Goal: Check status: Check status

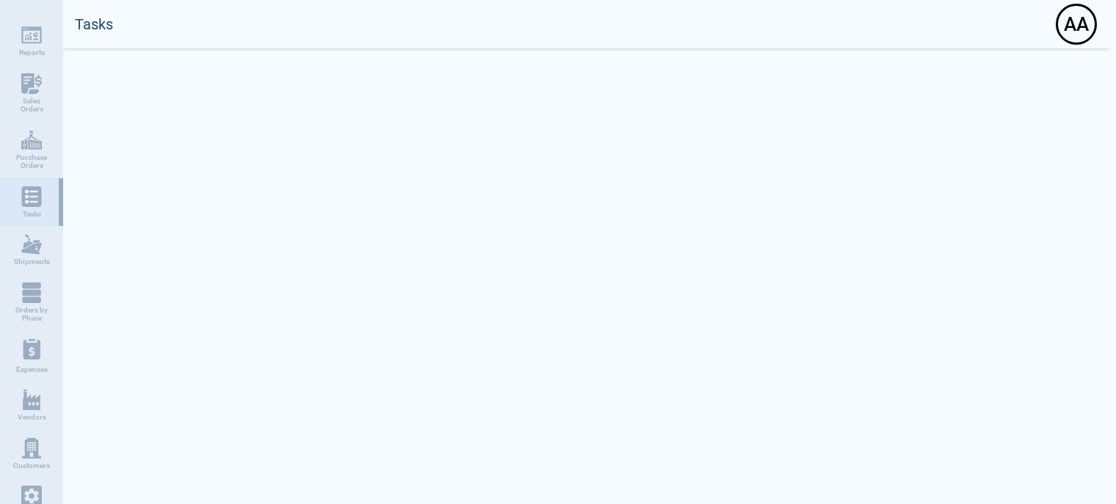
select select "50"
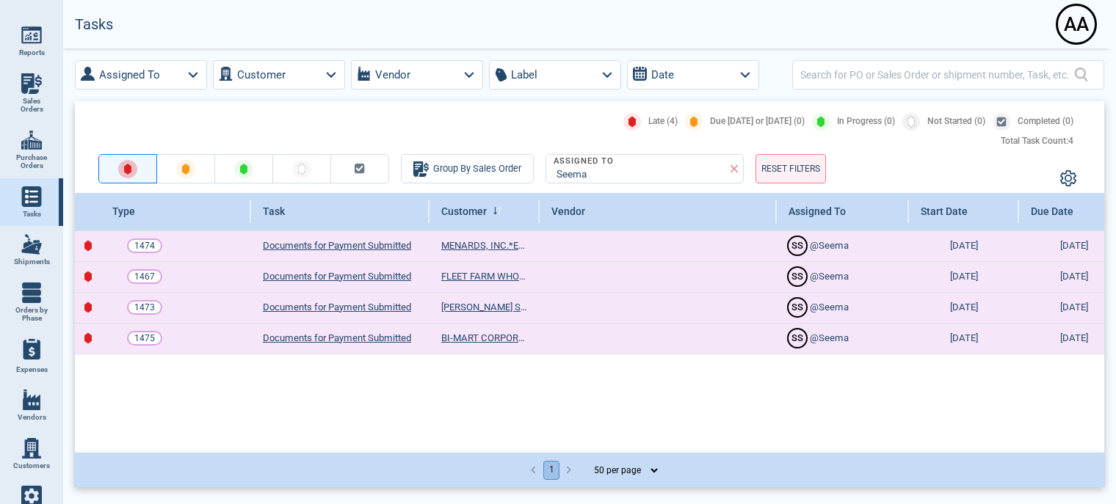
click at [1079, 26] on div "A A" at bounding box center [1076, 24] width 37 height 37
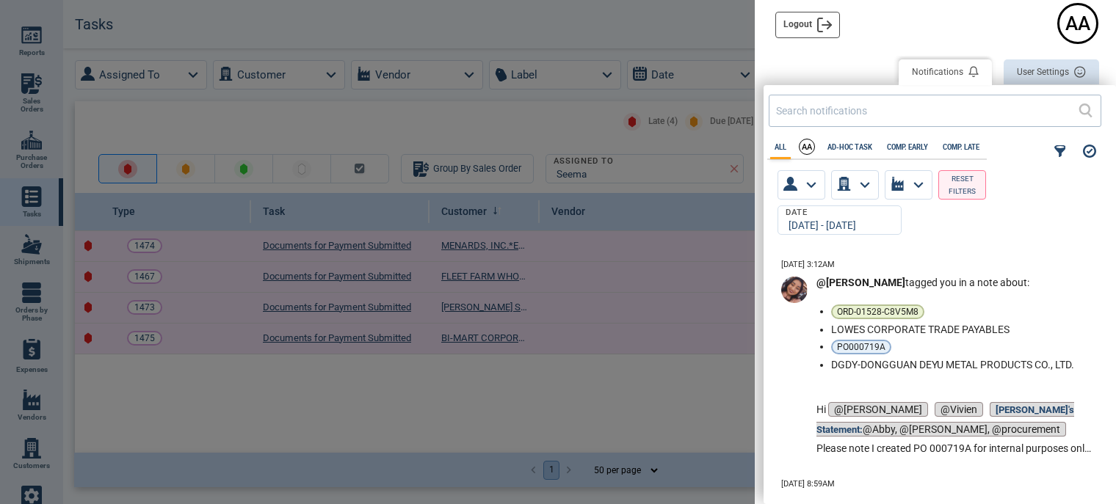
scroll to position [235, 344]
click at [1052, 73] on button "User Settings" at bounding box center [1051, 72] width 95 height 26
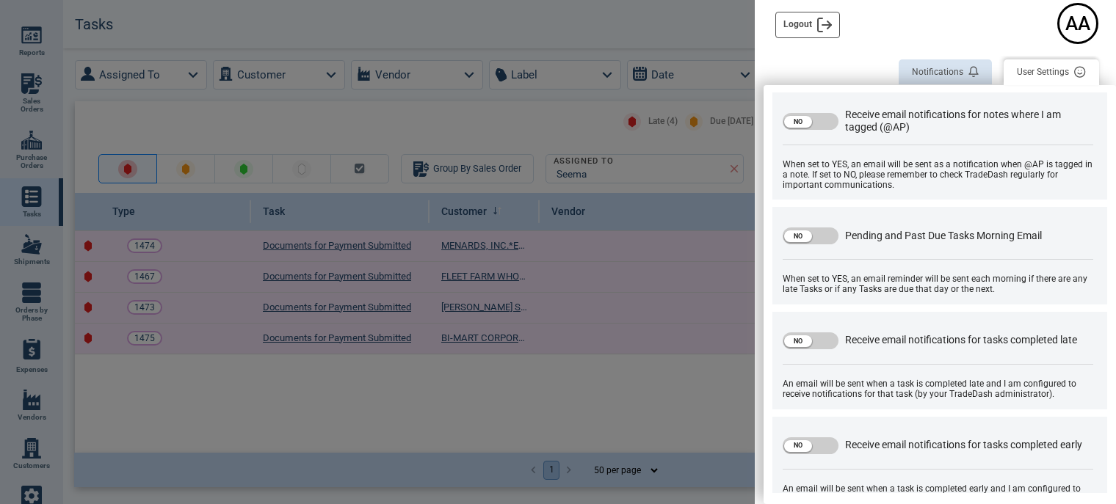
scroll to position [512, 0]
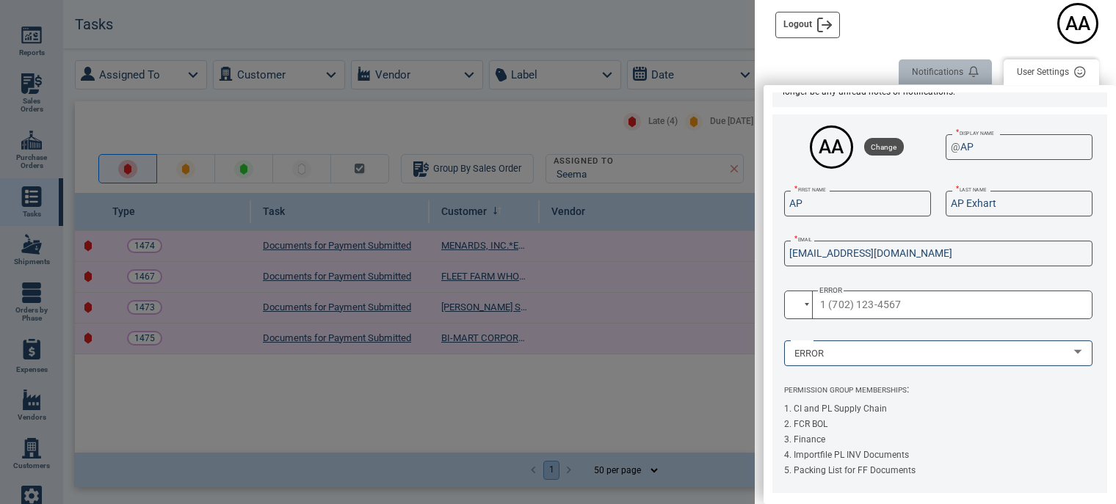
click at [937, 76] on button "Notifications" at bounding box center [945, 72] width 93 height 26
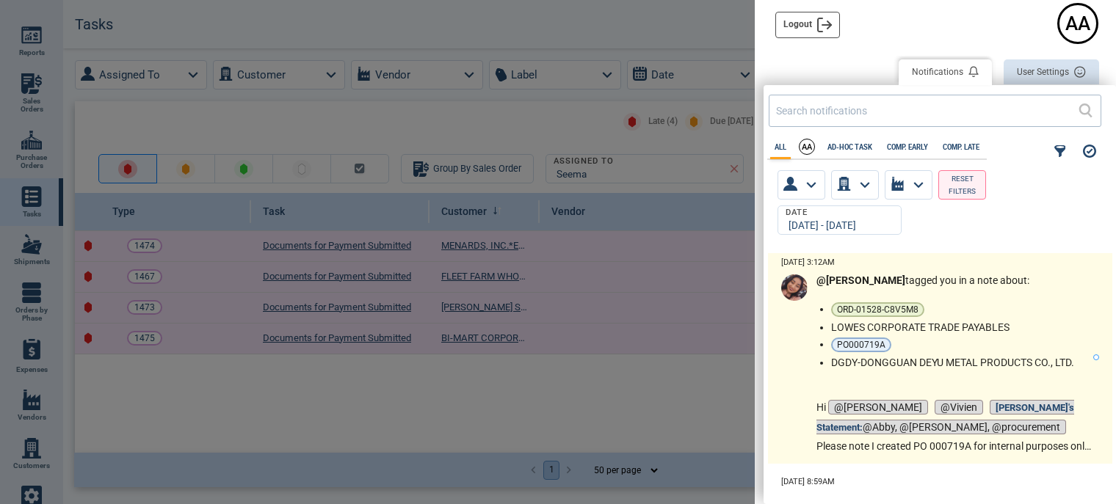
scroll to position [0, 0]
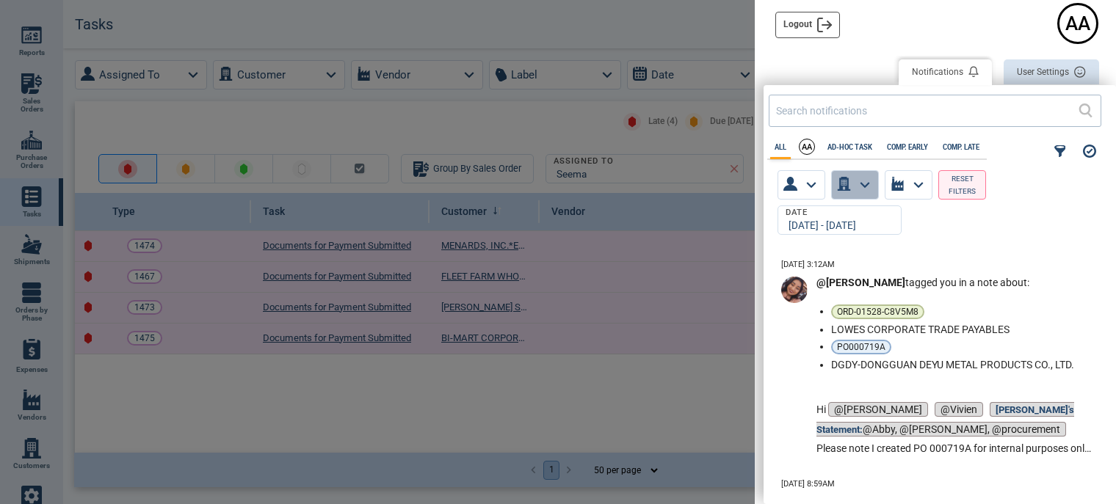
click at [866, 184] on icon "button" at bounding box center [864, 184] width 19 height 19
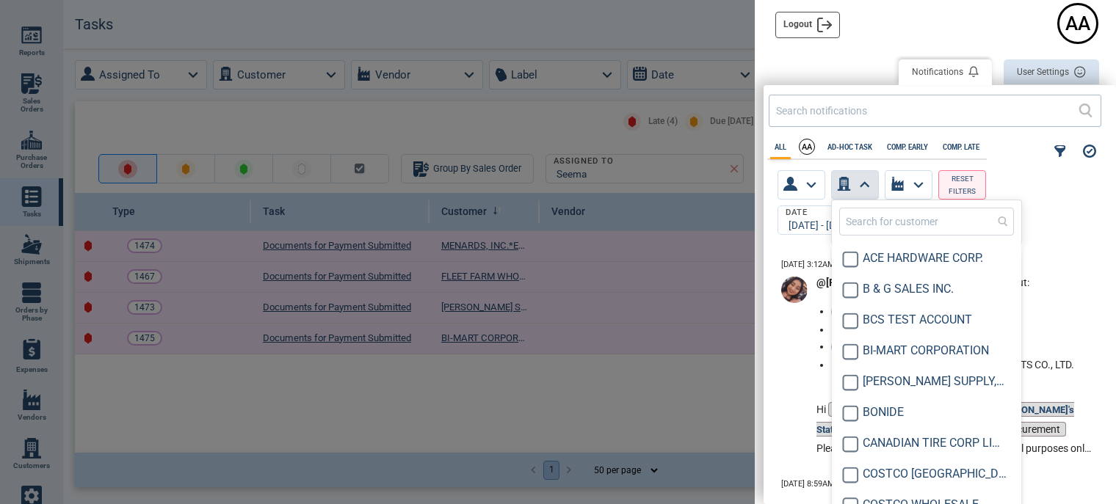
click at [1088, 228] on div "Date 5/29/25 - 10/7/25" at bounding box center [937, 220] width 330 height 41
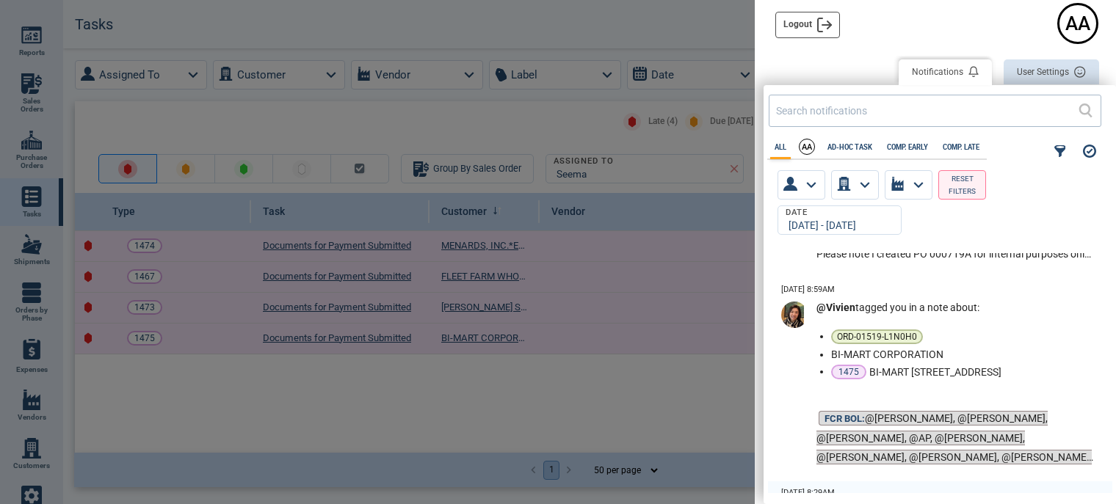
scroll to position [220, 0]
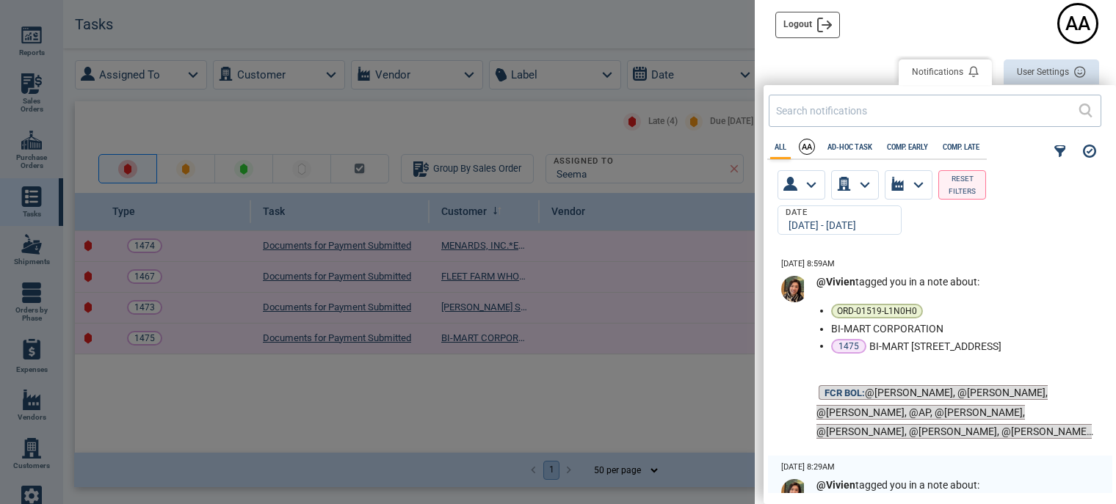
click at [629, 396] on div at bounding box center [558, 252] width 1116 height 504
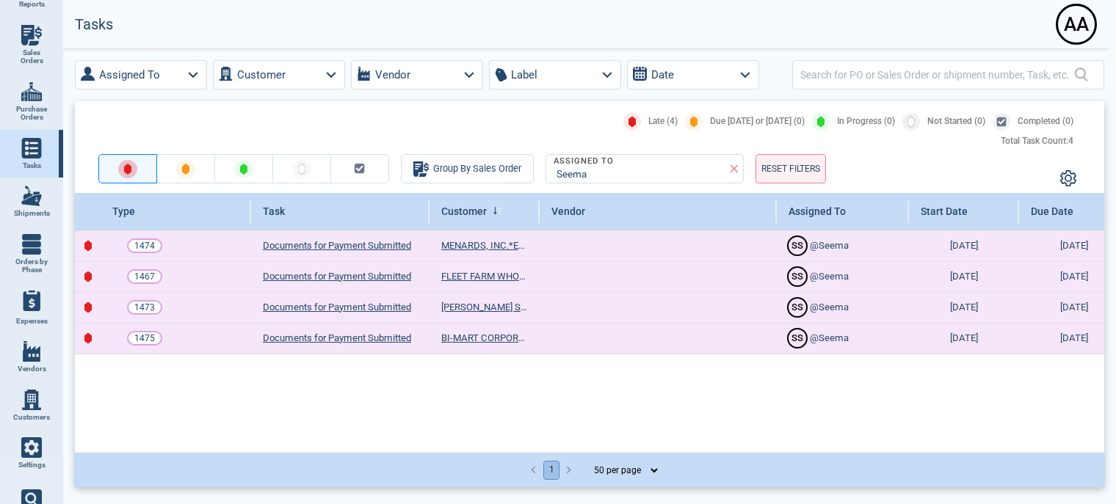
scroll to position [75, 0]
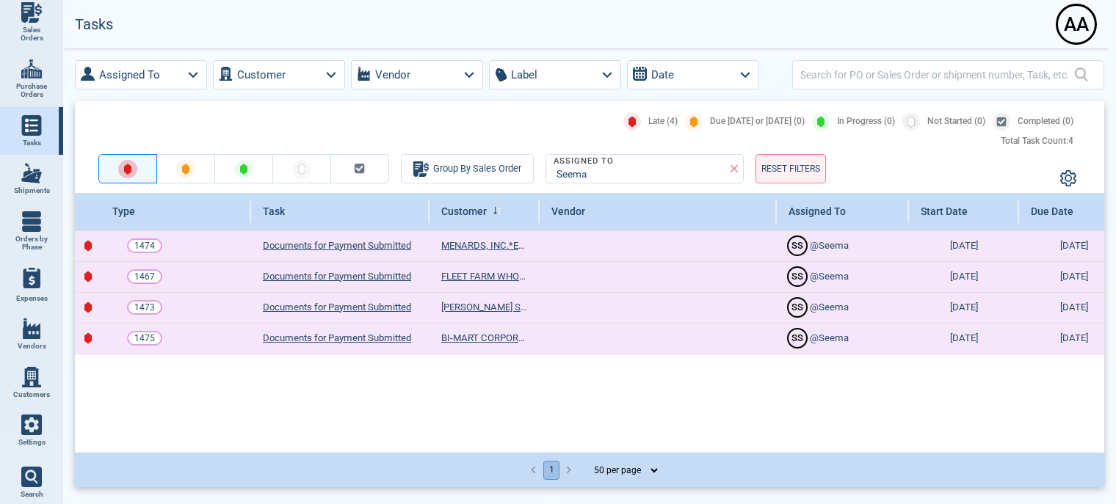
click at [29, 422] on img at bounding box center [31, 425] width 21 height 21
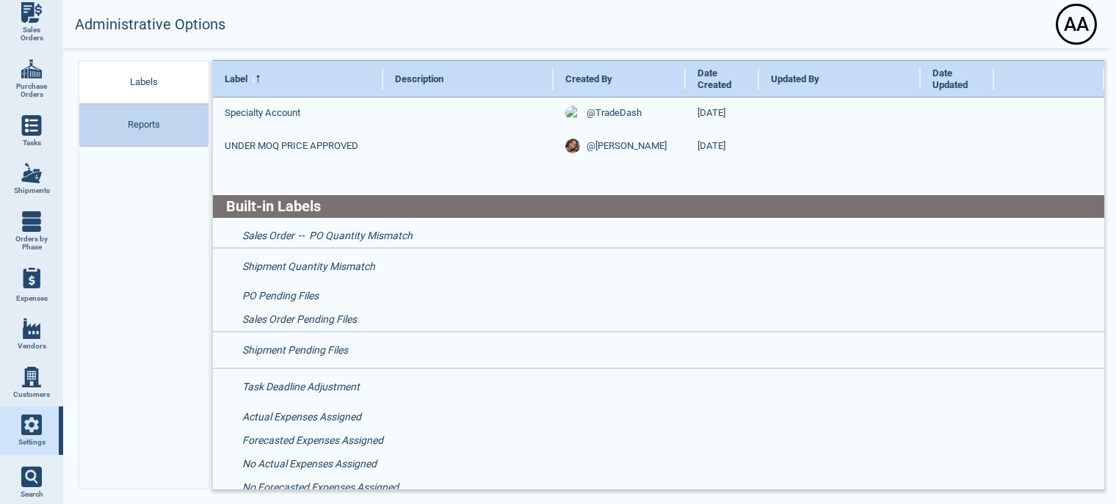
scroll to position [1259, 0]
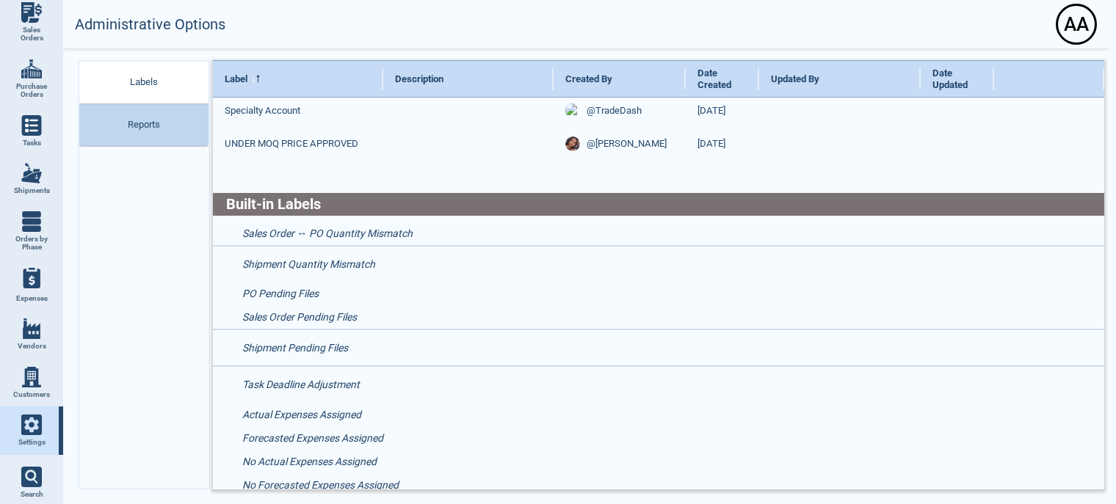
click at [142, 375] on div "Labels Reports" at bounding box center [144, 275] width 132 height 430
click at [29, 472] on 3 at bounding box center [30, 475] width 9 height 9
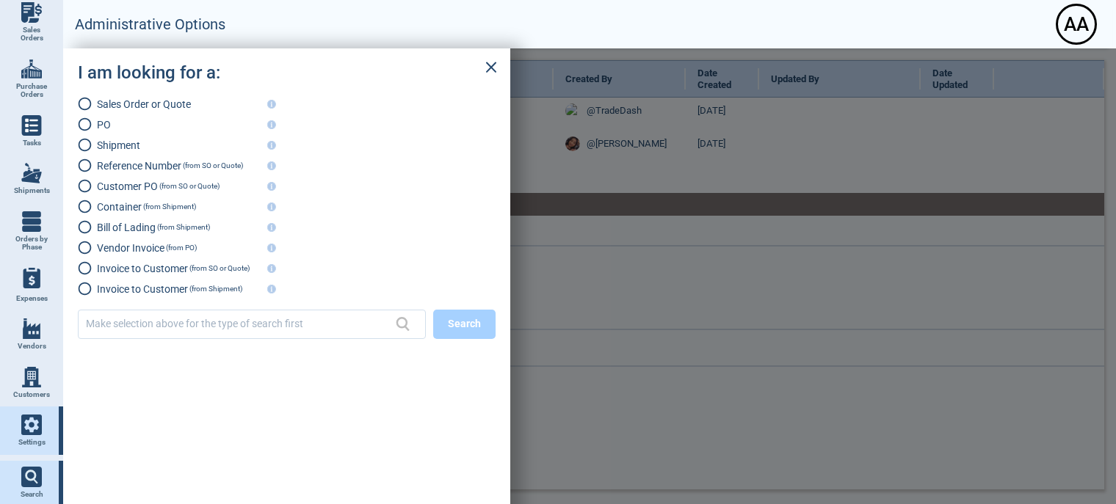
click at [1057, 300] on div at bounding box center [589, 276] width 1053 height 456
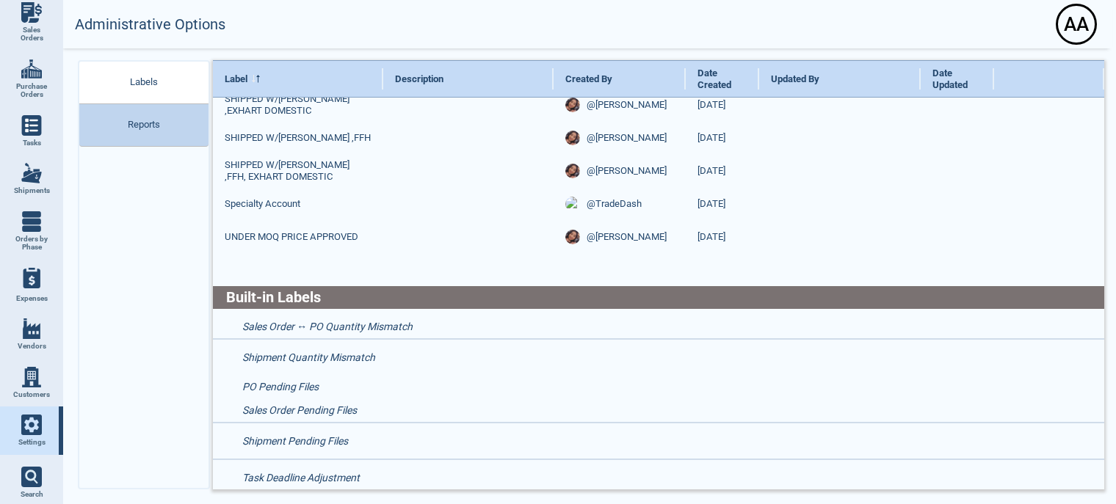
scroll to position [1039, 0]
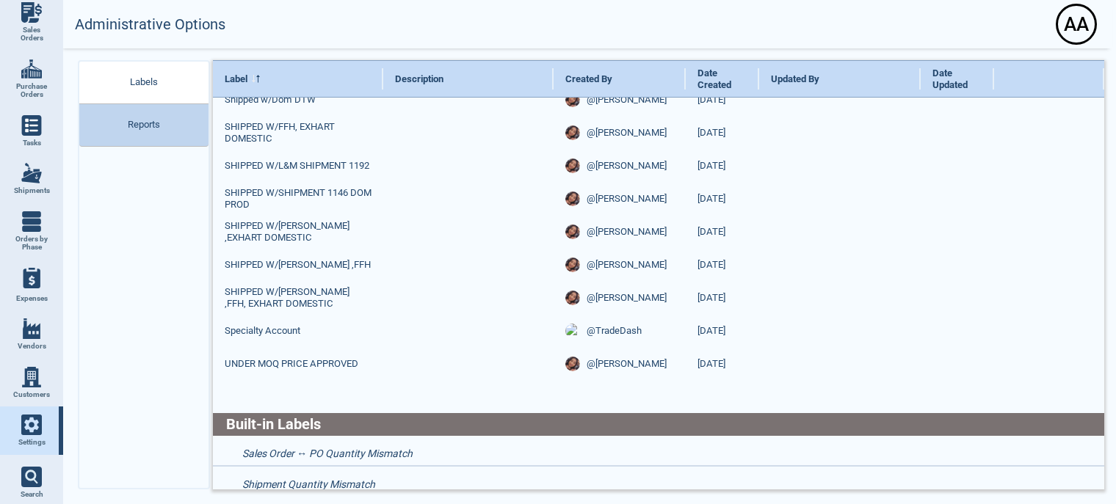
click at [32, 74] on img at bounding box center [31, 69] width 21 height 21
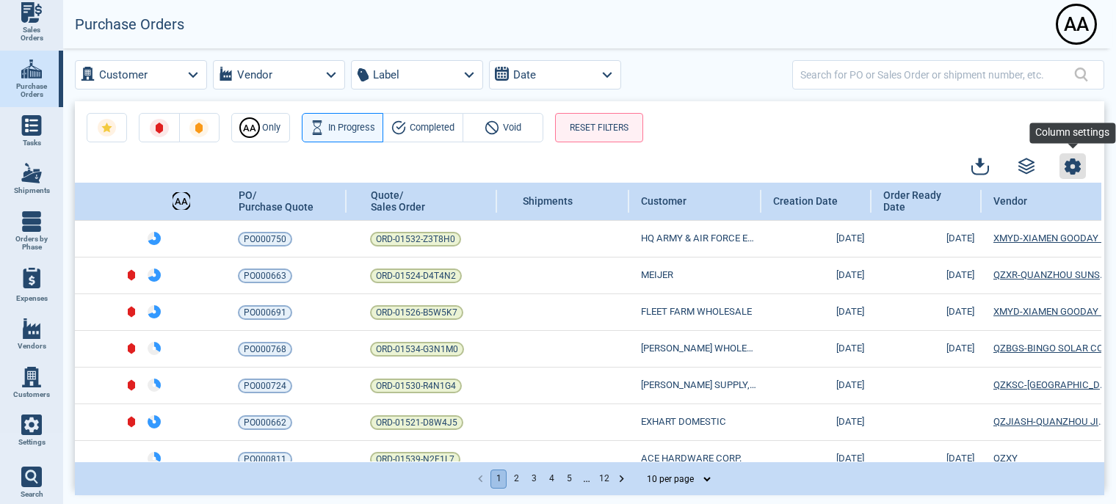
click at [1073, 164] on icon "button" at bounding box center [1073, 167] width 16 height 16
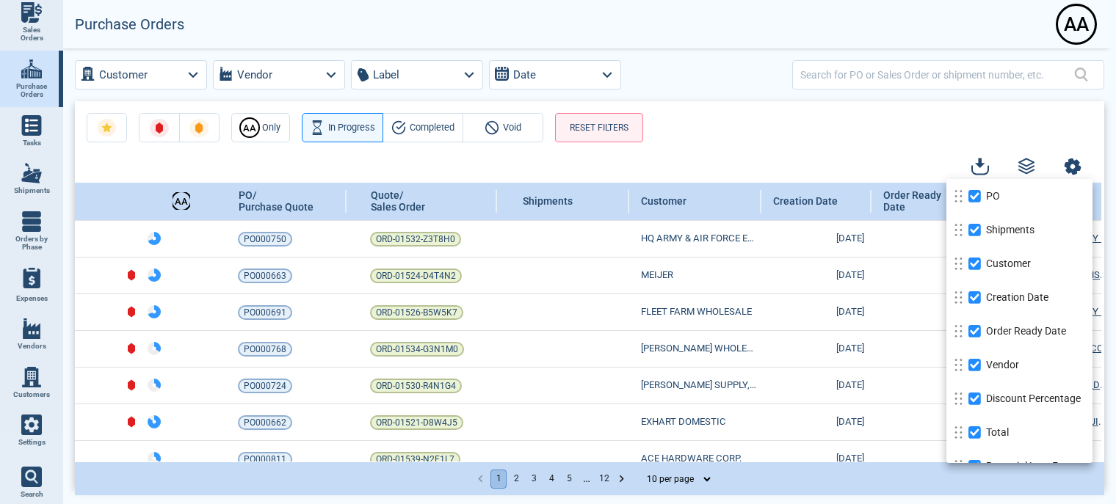
click at [839, 131] on div at bounding box center [558, 252] width 1116 height 504
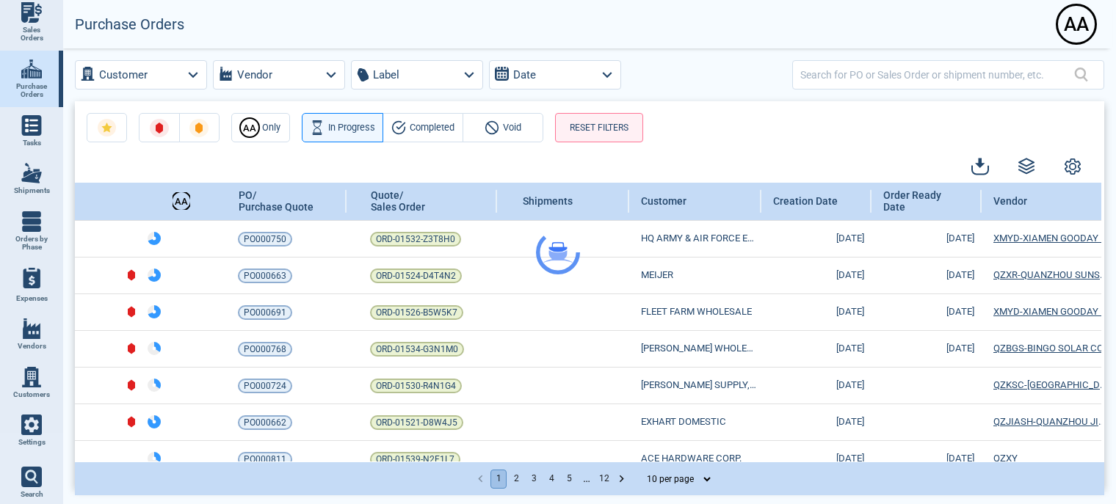
click at [1081, 29] on div at bounding box center [558, 252] width 1116 height 504
click at [1075, 29] on div "A A" at bounding box center [1076, 24] width 37 height 37
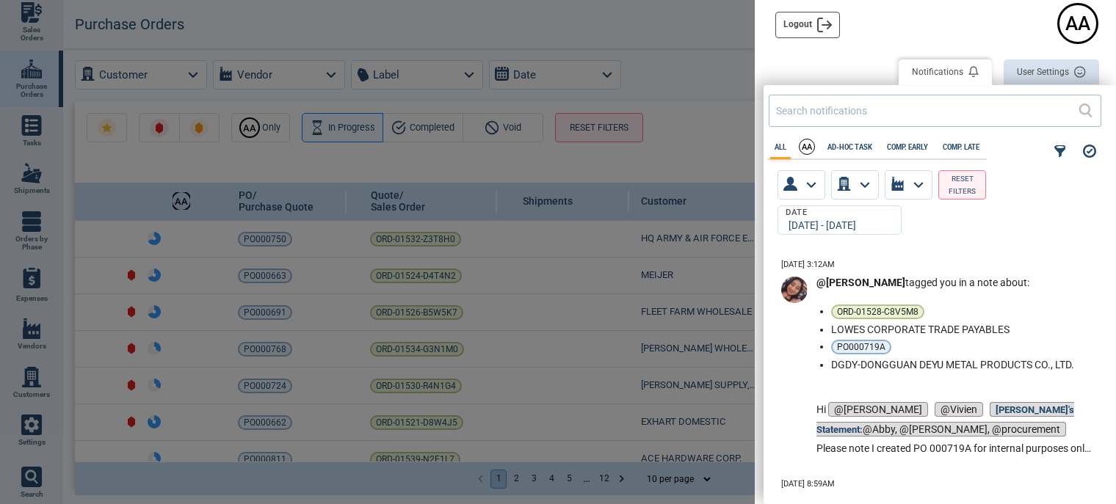
scroll to position [235, 344]
click at [1051, 71] on button "User Settings" at bounding box center [1051, 72] width 95 height 26
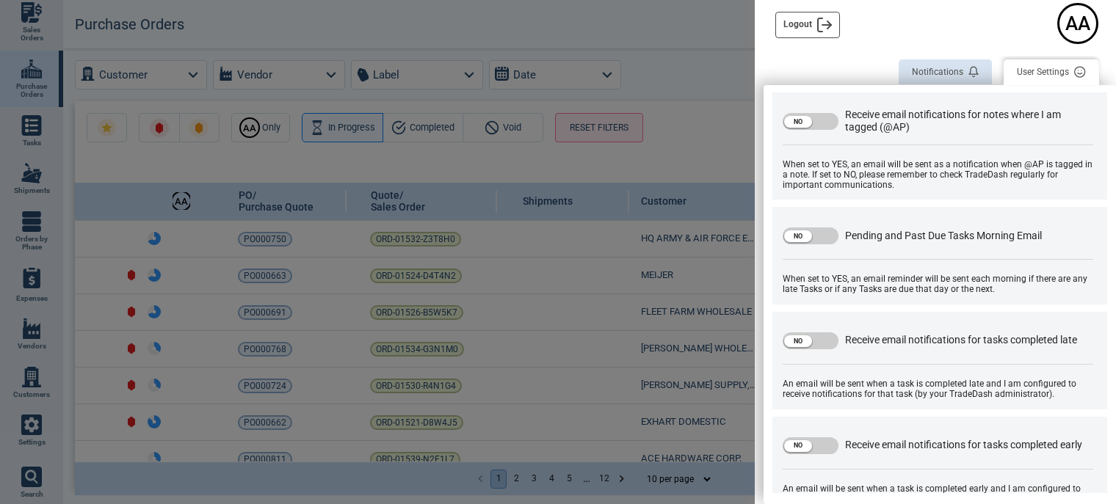
scroll to position [512, 0]
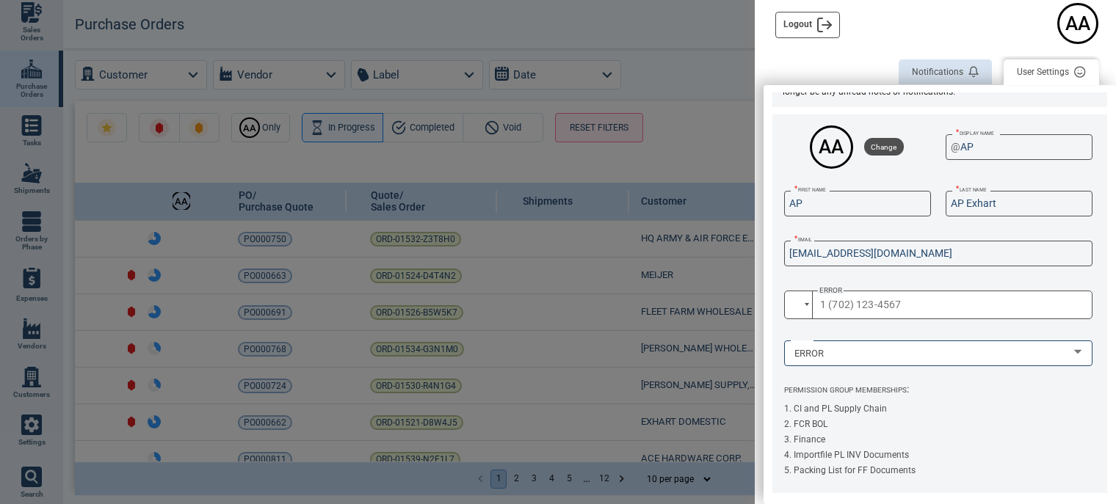
click at [878, 23] on div "Logout A A" at bounding box center [935, 21] width 361 height 42
click at [960, 18] on div "Logout A A" at bounding box center [935, 21] width 361 height 42
click at [1043, 68] on button "User Settings" at bounding box center [1051, 72] width 95 height 26
click at [934, 71] on button "Notifications" at bounding box center [945, 72] width 93 height 26
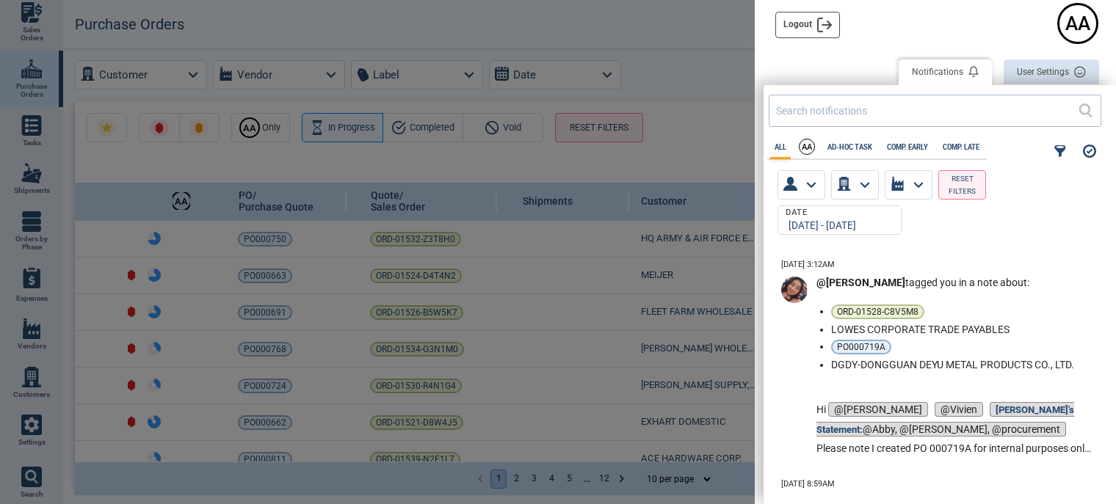
scroll to position [235, 344]
click at [651, 25] on div at bounding box center [558, 252] width 1116 height 504
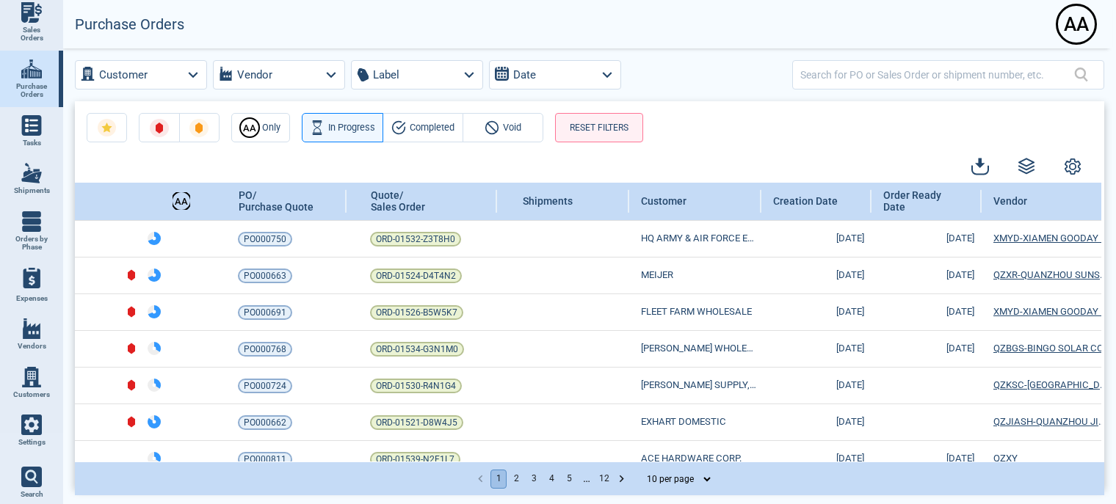
click at [29, 178] on link "Shipments" at bounding box center [31, 179] width 63 height 48
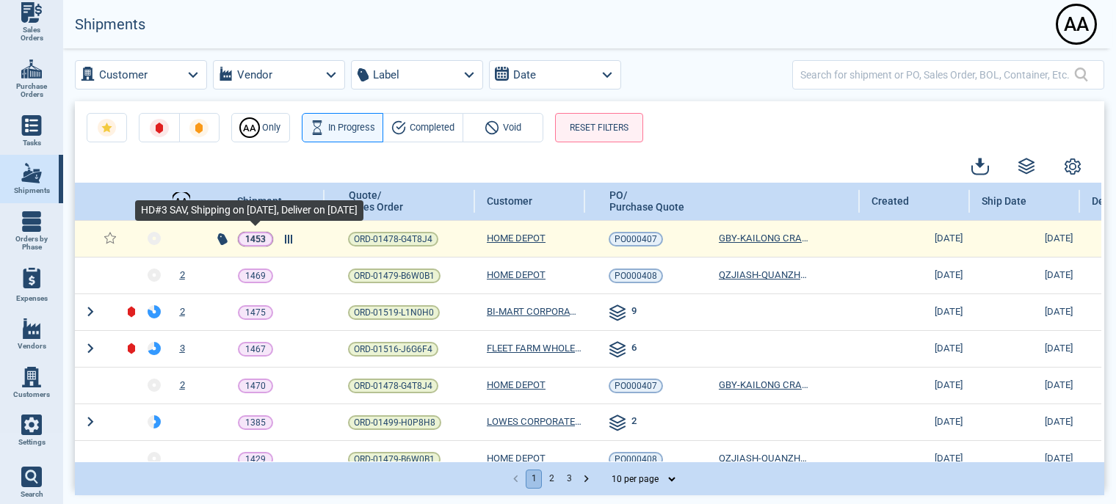
click at [250, 242] on p "1453" at bounding box center [255, 239] width 21 height 15
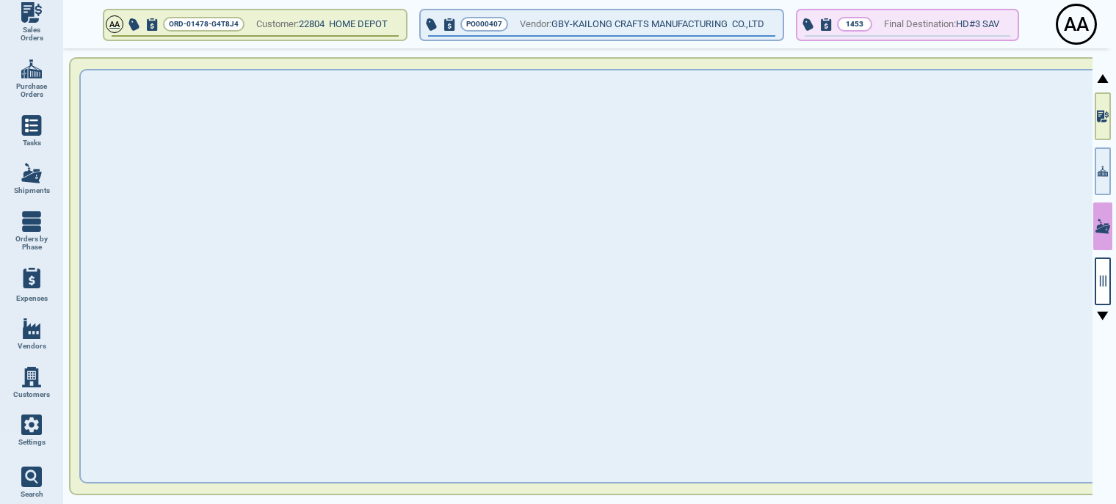
type input "31,011.10"
type input "262.62"
type input "48,817.26"
type input "3"
type input "HD#3 SAV"
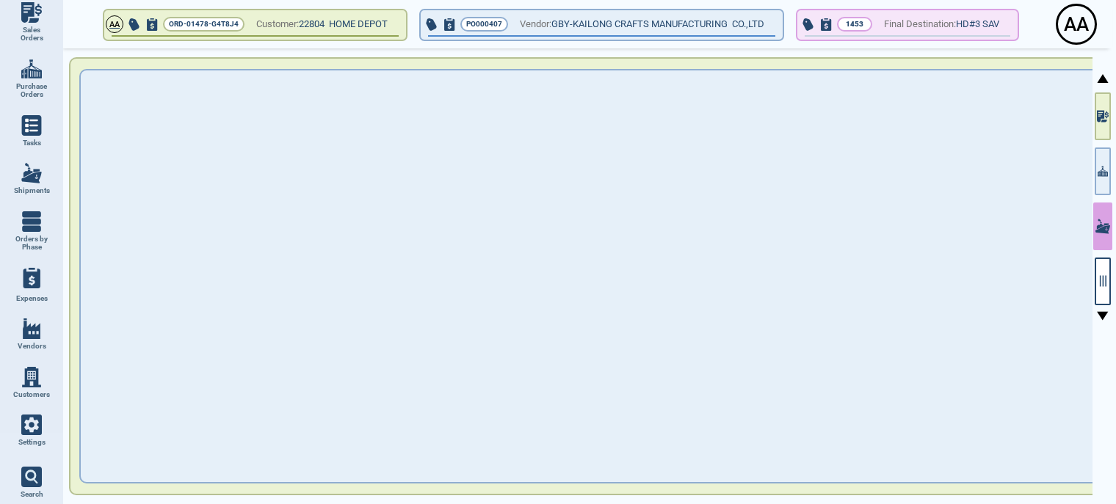
type input "UCMIXM2502008"
type input "SEGU4071608"
type input "UCMIXM2502008"
type input "FOB"
type input "3‎/14/25"
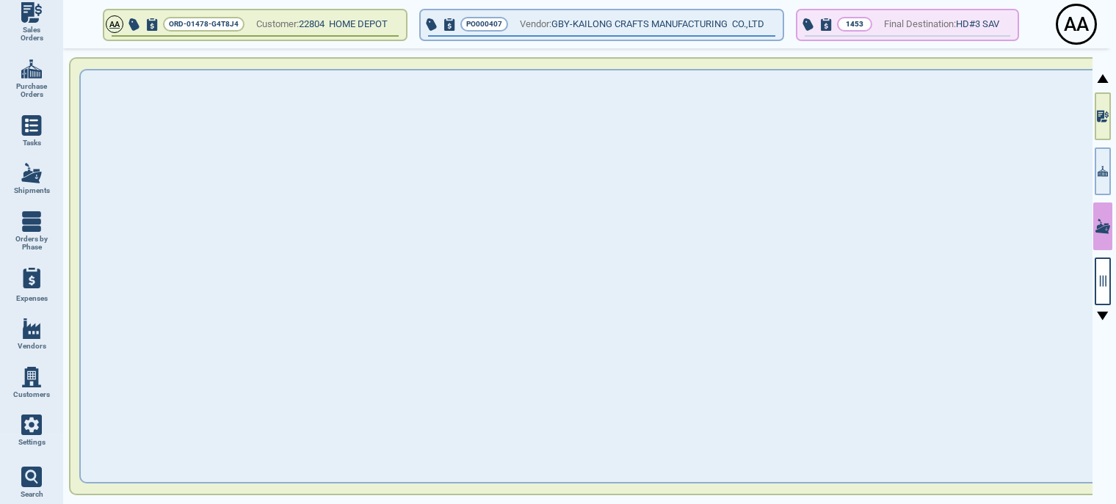
type input "3‎/5‎/25"
type input "4‎/16/25"
type input "HD#3 SAV"
type input "XIAMEN"
type input "ATLANTA,GA"
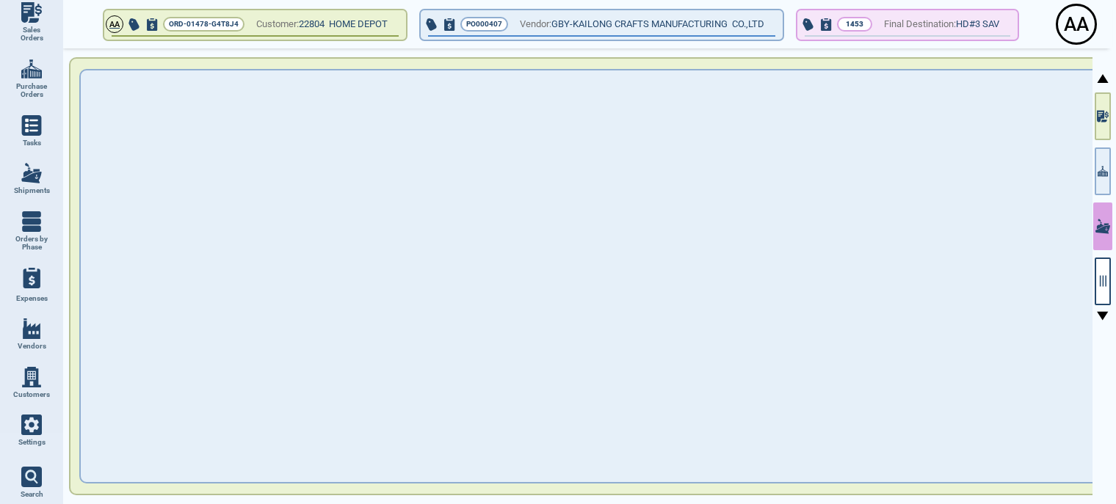
type input "UCM"
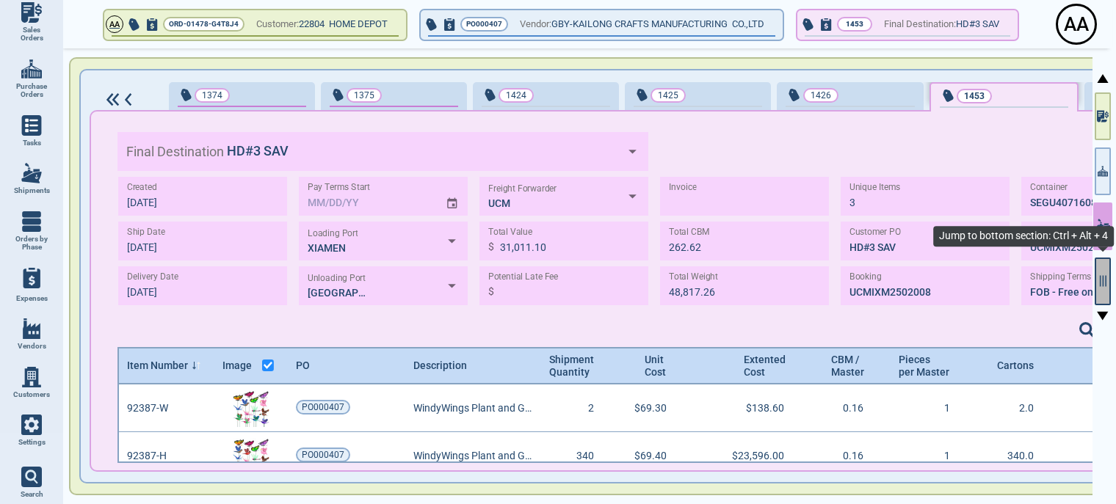
click at [1107, 278] on icon "button" at bounding box center [1102, 281] width 13 height 13
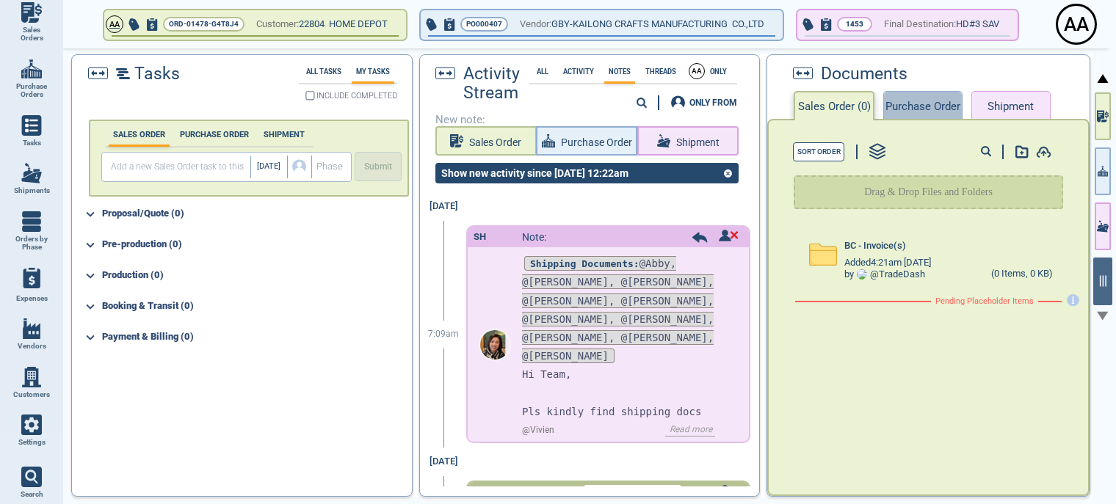
click at [917, 106] on button "Purchase Order" at bounding box center [922, 105] width 79 height 29
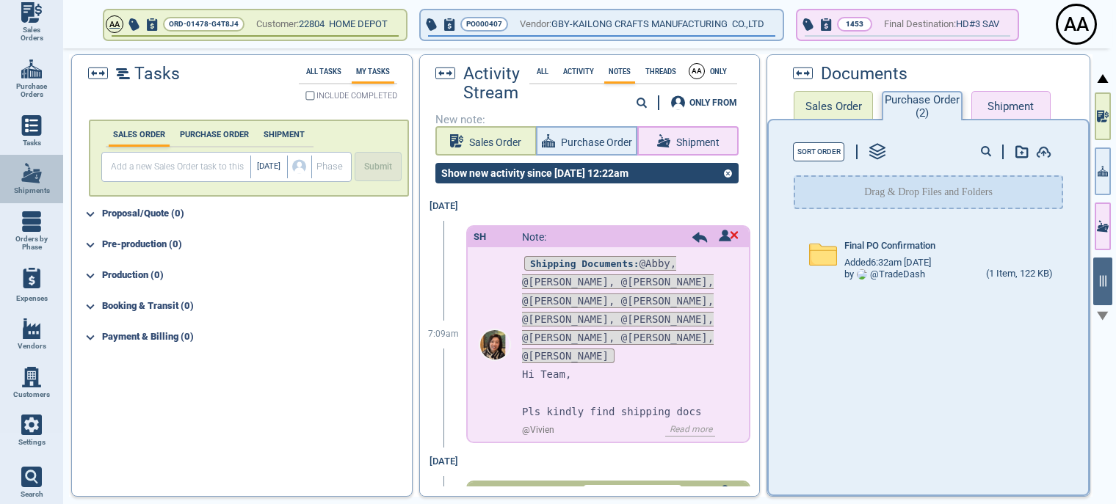
click at [29, 173] on img at bounding box center [31, 173] width 21 height 21
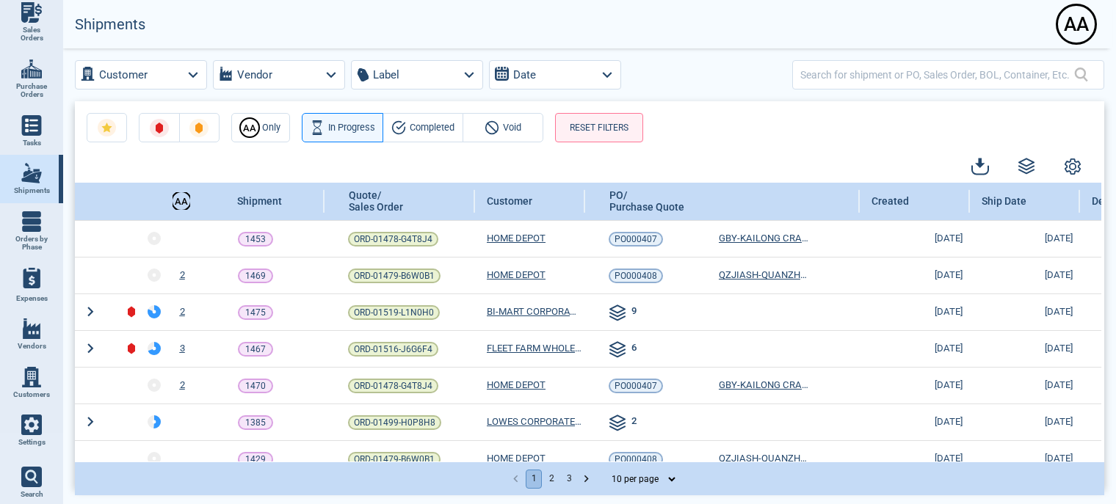
click at [29, 82] on span "Purchase Orders" at bounding box center [32, 90] width 40 height 17
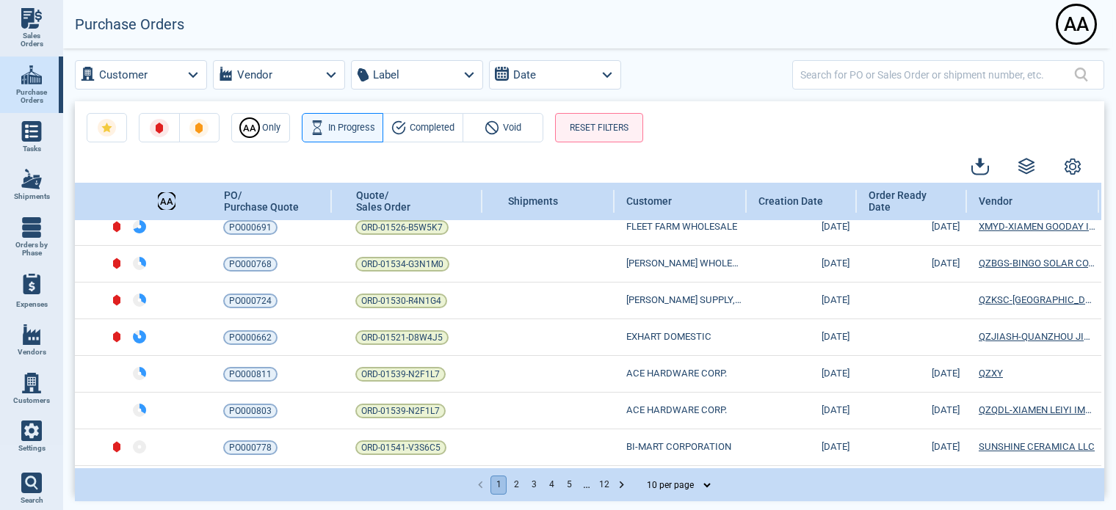
scroll to position [85, 0]
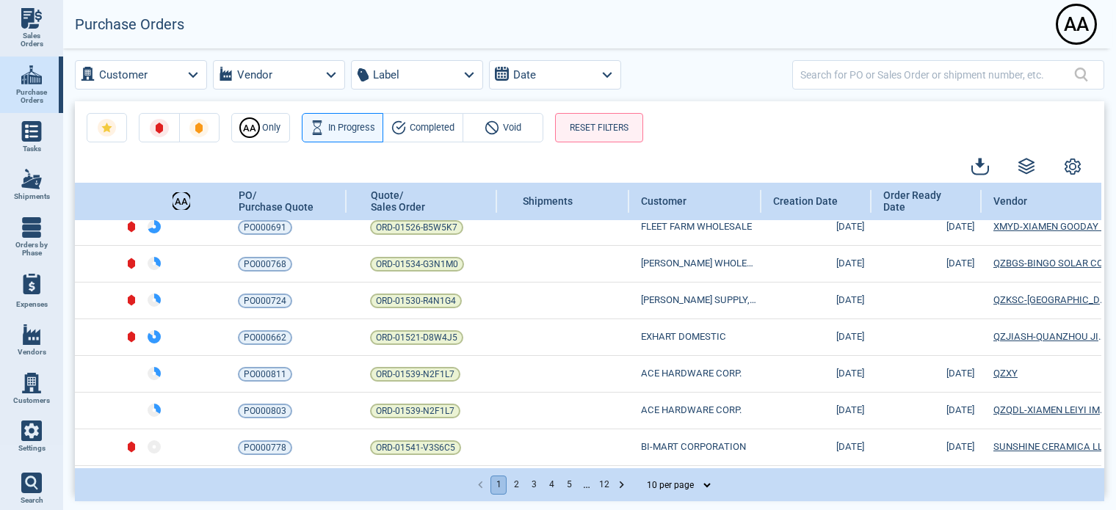
click at [28, 126] on img at bounding box center [31, 131] width 21 height 21
select select "50"
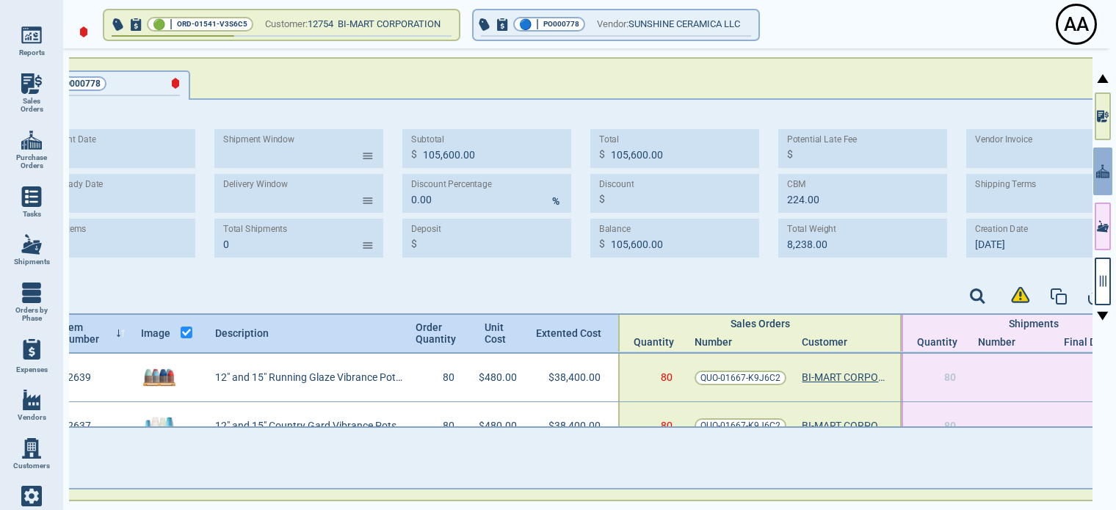
scroll to position [0, 186]
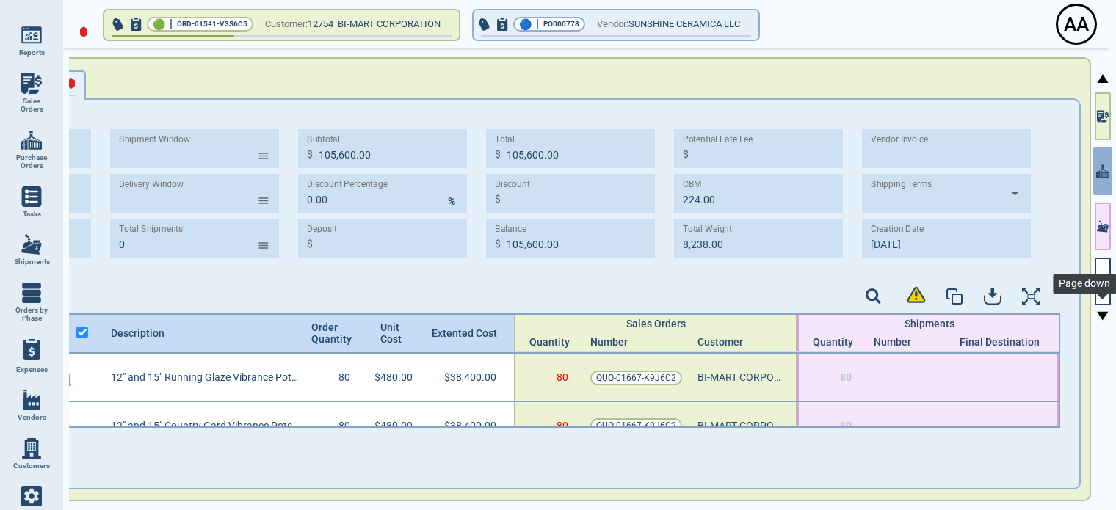
click at [1103, 316] on icon at bounding box center [1102, 316] width 11 height 9
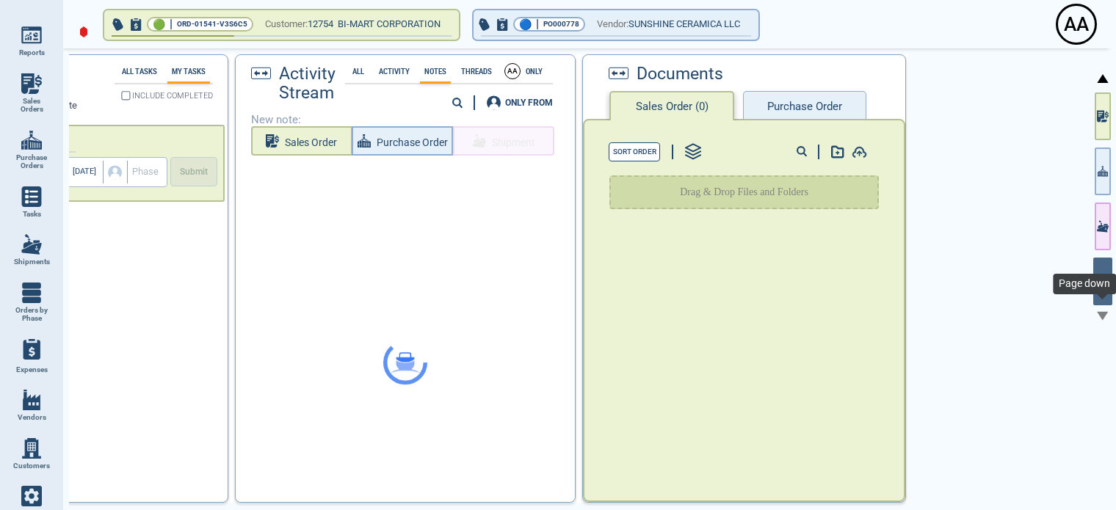
scroll to position [0, 184]
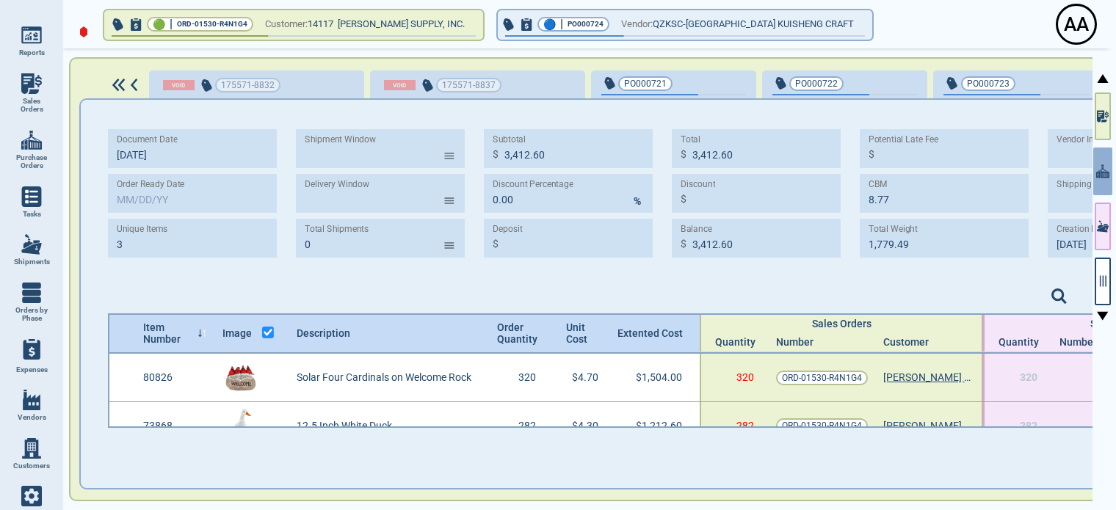
scroll to position [0, 30]
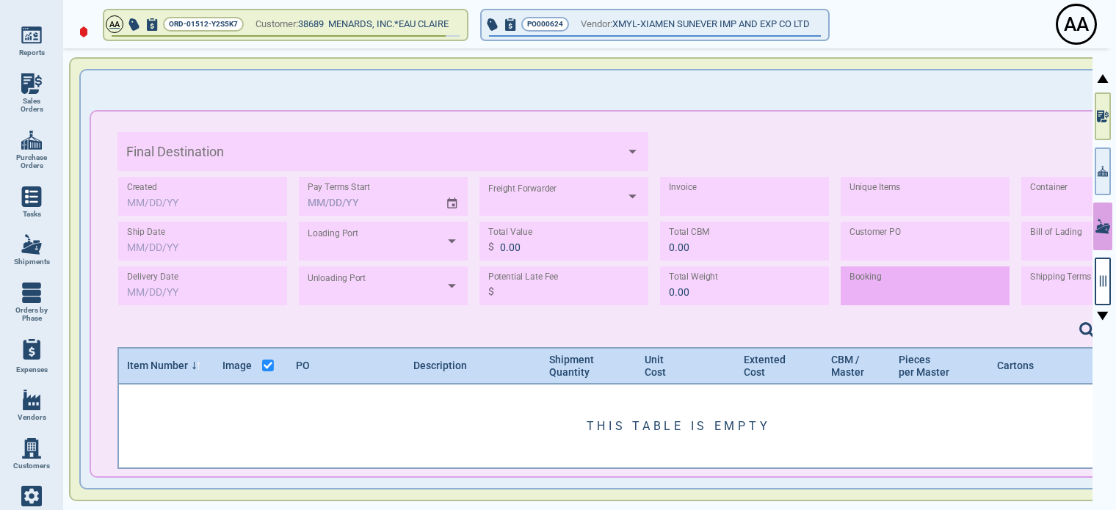
type input "27,668.90"
type input "56.84"
type input "10,117.52"
type input "1"
type input "DIST72419090"
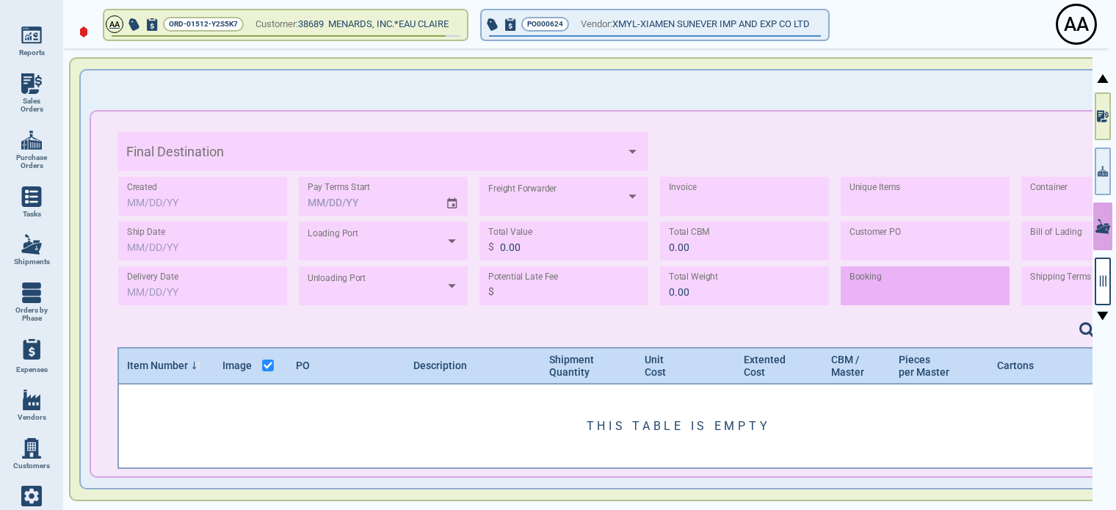
type input "UCMIXM2506034"
type input "TRHU4445056"
type input "UCMIXM2506034"
type input "DDP"
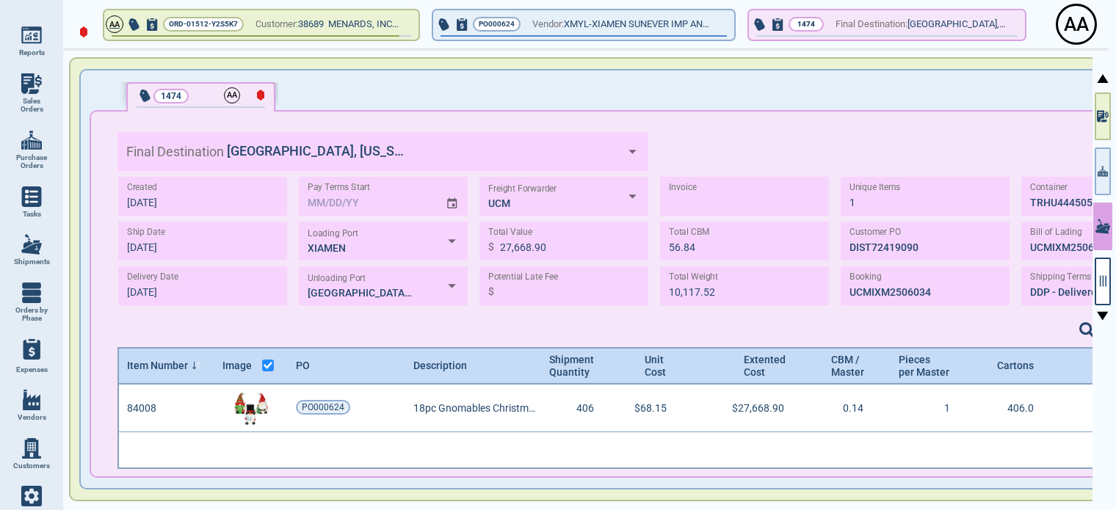
type input "7‎/1‎/25"
type input "7‎/19/25"
type input "8‎/19/25"
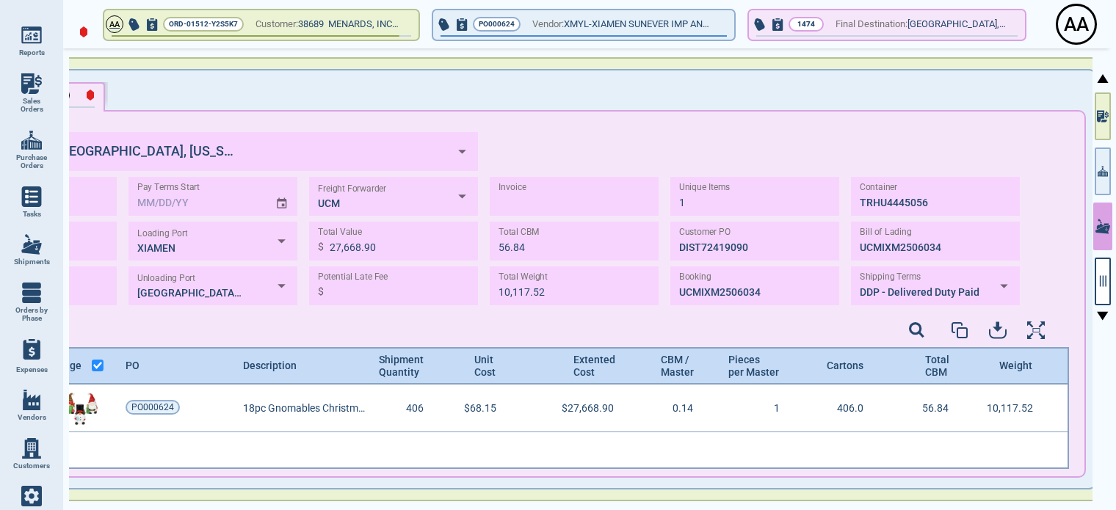
scroll to position [0, 176]
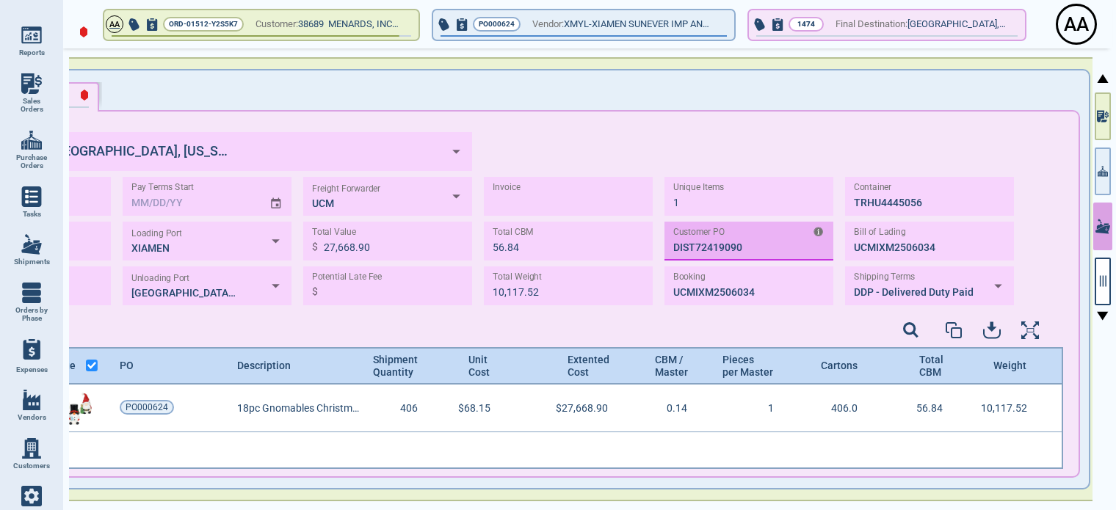
click at [692, 249] on input "TEXT" at bounding box center [748, 241] width 169 height 39
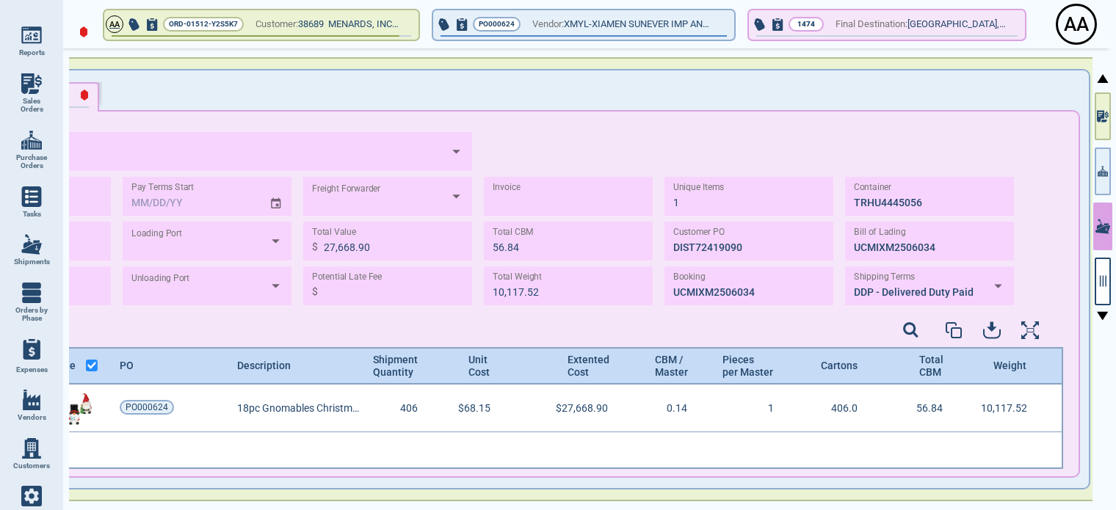
type input "EAU CLAIRE, WISCONSIN"
type input "XIAMEN"
type input "CHIPPEWA FALLS,WI"
type input "UCM"
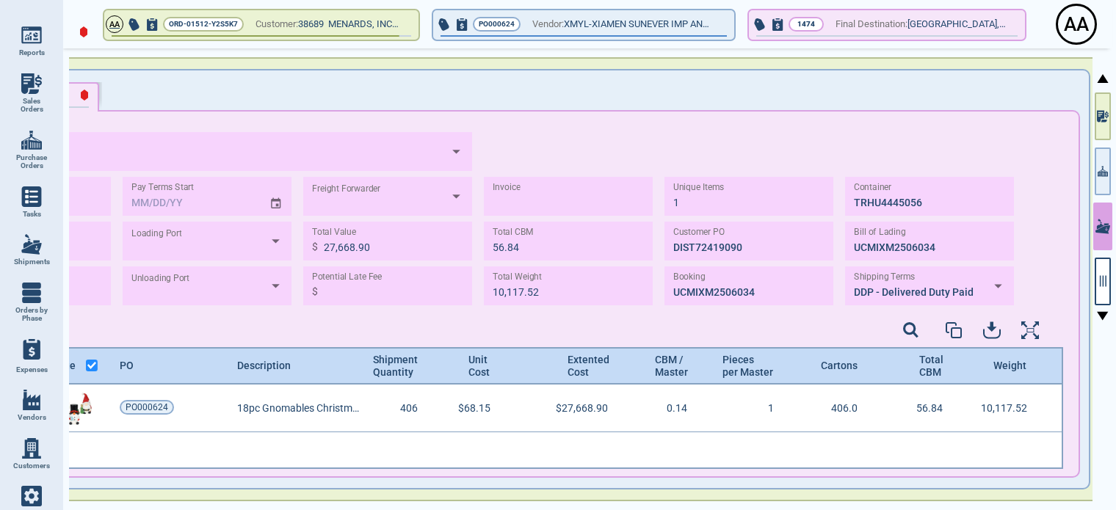
type input "EAU CLAIRE, WISCONSIN"
type input "XIAMEN"
type input "CHIPPEWA FALLS,WI"
type input "UCM"
